Goal: Information Seeking & Learning: Find specific fact

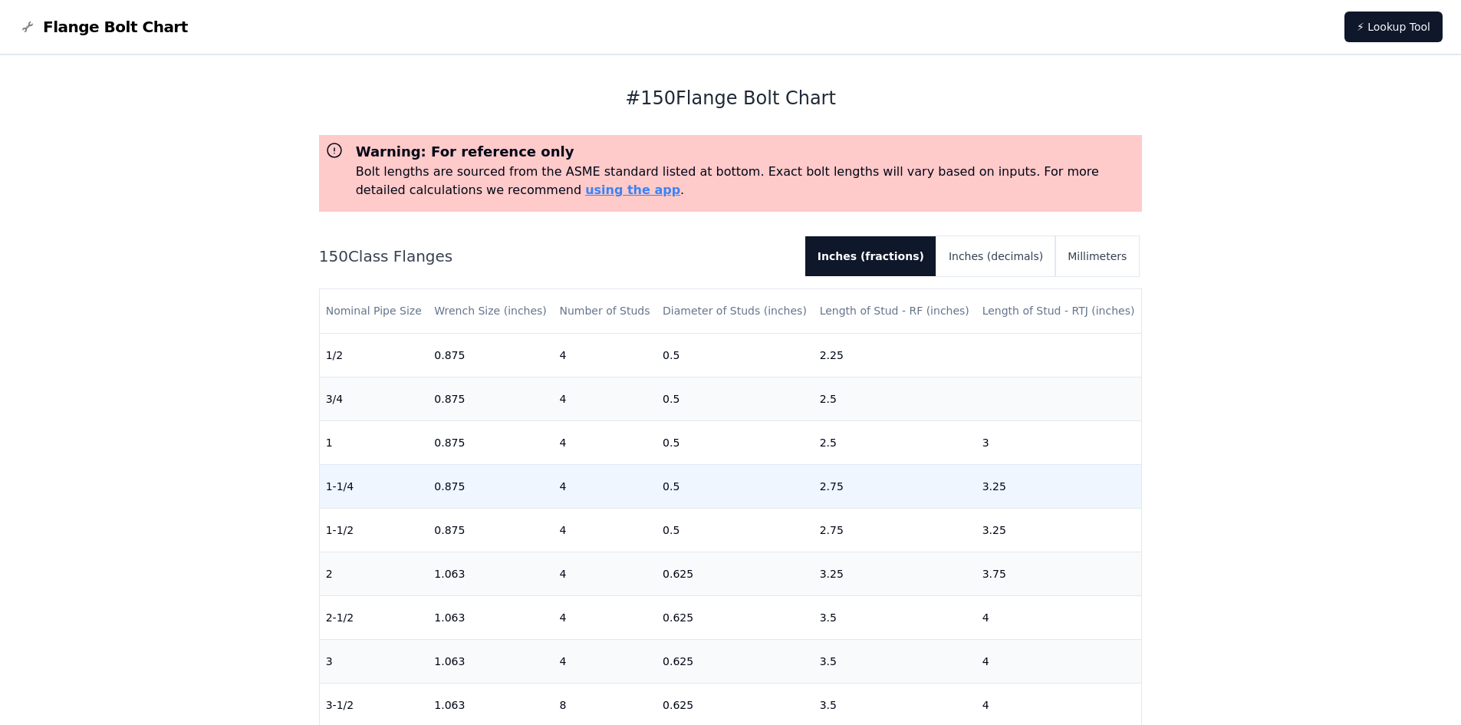
click at [666, 489] on td "0.5" at bounding box center [734, 486] width 157 height 44
drag, startPoint x: 650, startPoint y: 485, endPoint x: 666, endPoint y: 485, distance: 16.9
click at [666, 485] on tr "1-1/4 0.875 4 0.5 2.75 3.25" at bounding box center [731, 486] width 822 height 44
drag, startPoint x: 813, startPoint y: 485, endPoint x: 855, endPoint y: 488, distance: 42.2
click at [855, 488] on td "2.75" at bounding box center [895, 486] width 163 height 44
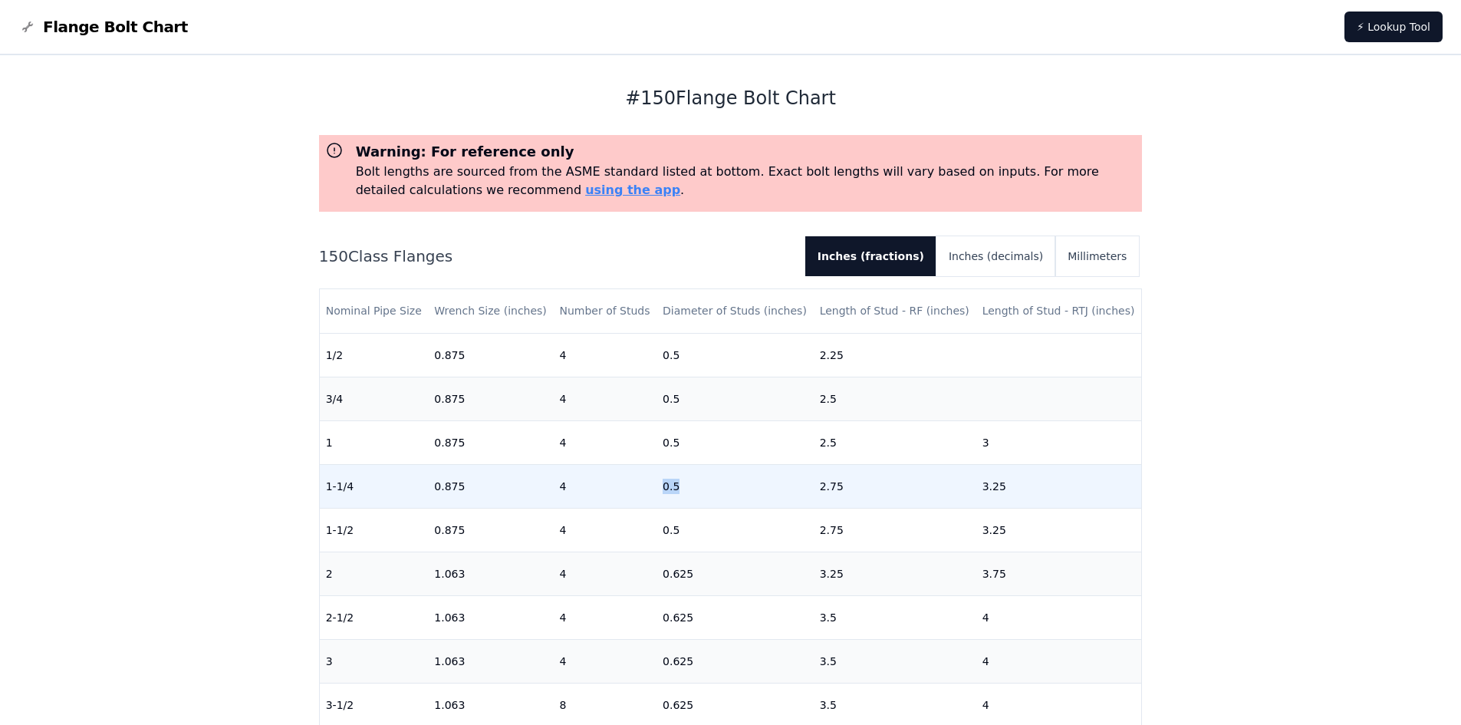
drag, startPoint x: 656, startPoint y: 480, endPoint x: 703, endPoint y: 483, distance: 47.6
click at [703, 483] on td "0.5" at bounding box center [734, 486] width 157 height 44
click at [652, 484] on td "4" at bounding box center [605, 486] width 104 height 44
drag, startPoint x: 663, startPoint y: 484, endPoint x: 680, endPoint y: 484, distance: 17.6
click at [680, 484] on td "0.5" at bounding box center [734, 486] width 157 height 44
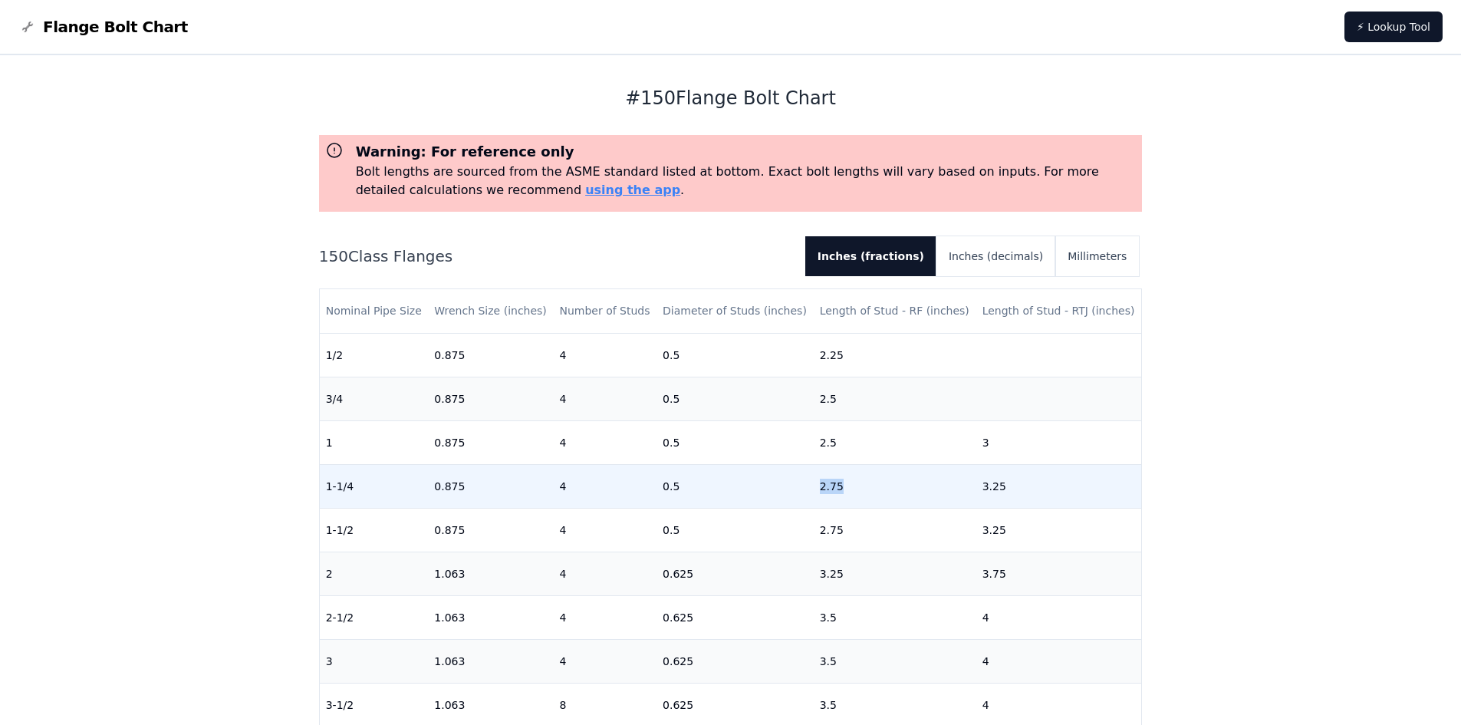
drag, startPoint x: 808, startPoint y: 484, endPoint x: 840, endPoint y: 485, distance: 32.2
click at [840, 485] on td "2.75" at bounding box center [895, 486] width 163 height 44
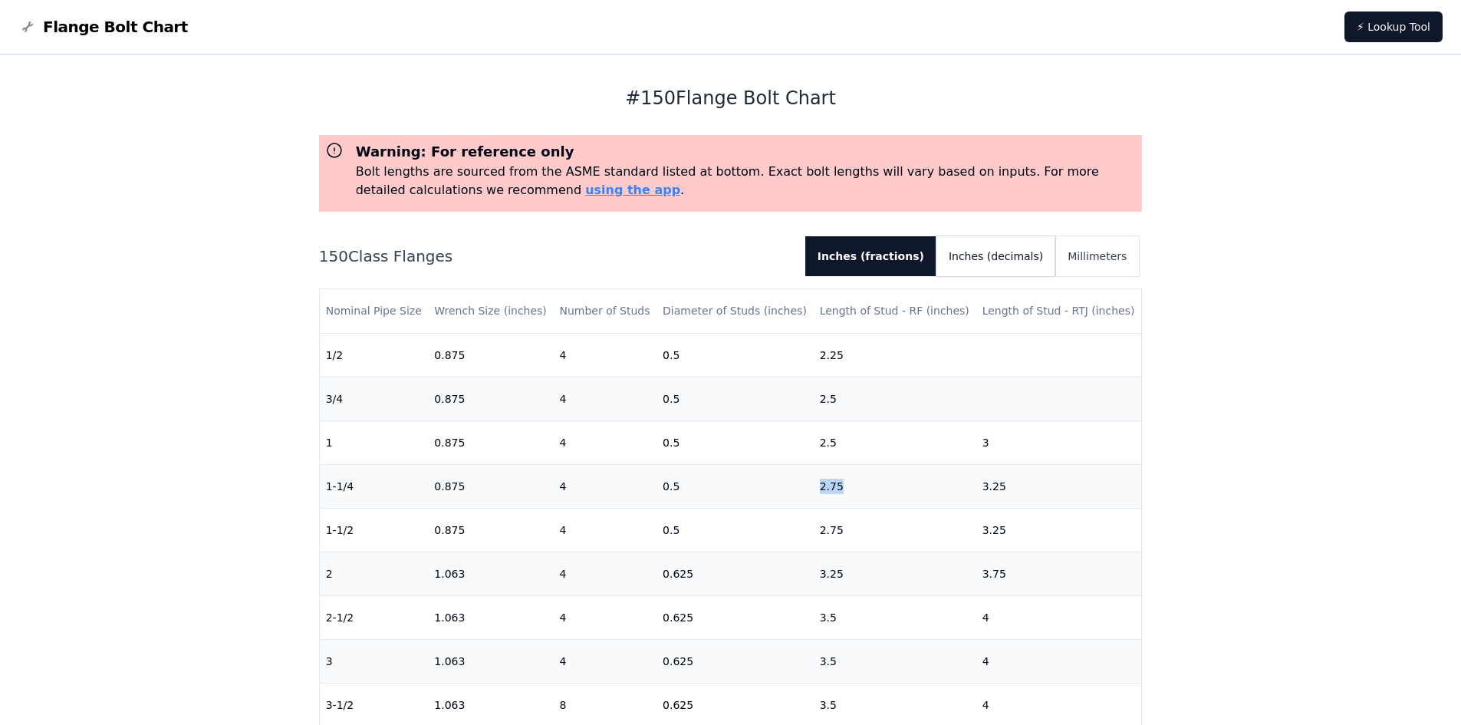
click at [1013, 245] on button "Inches (decimals)" at bounding box center [995, 256] width 119 height 40
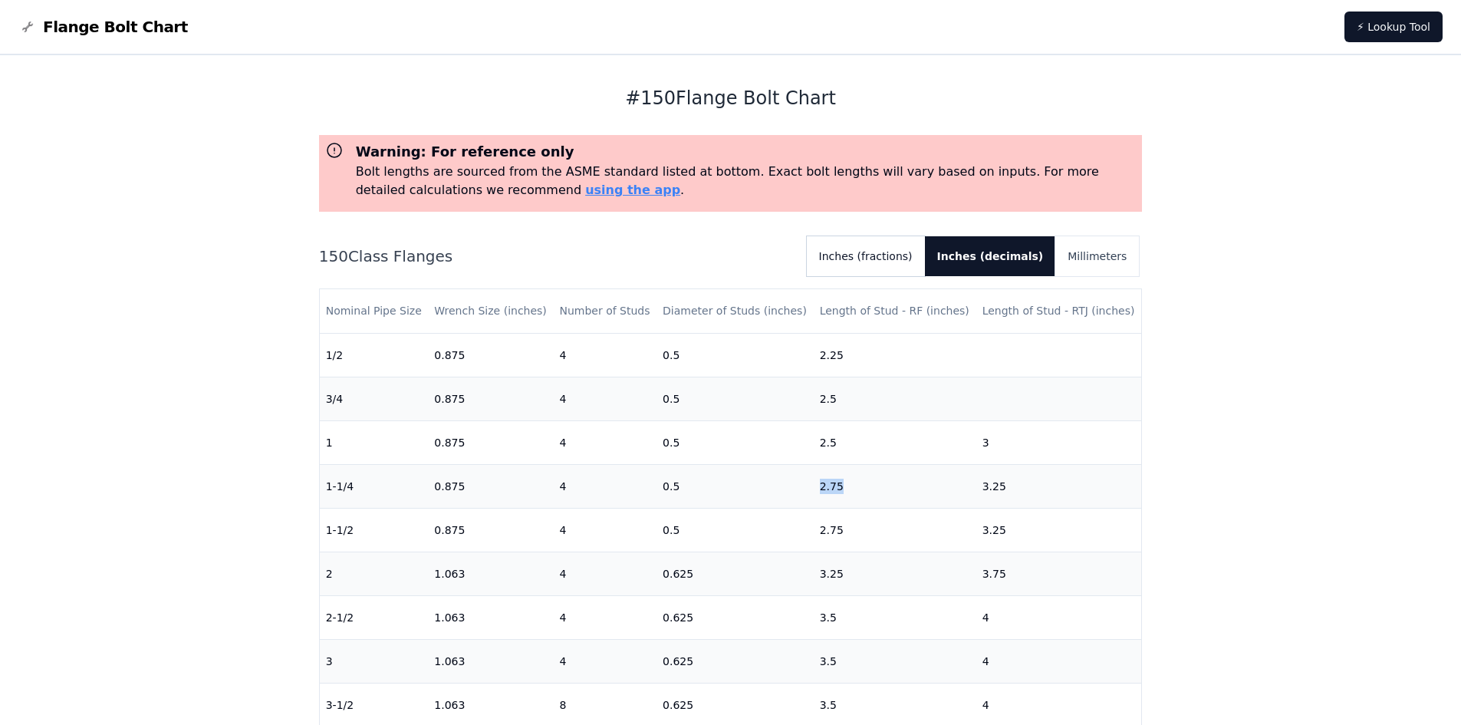
click at [901, 251] on button "Inches (fractions)" at bounding box center [866, 256] width 118 height 40
